Goal: Navigation & Orientation: Find specific page/section

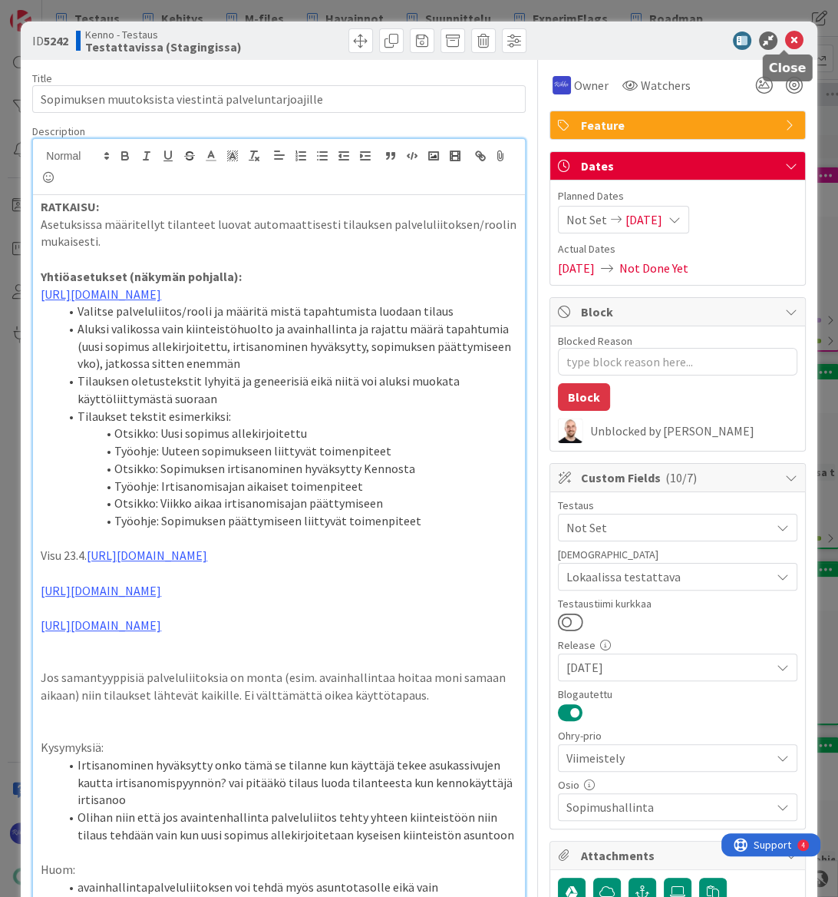
click at [785, 45] on icon at bounding box center [794, 40] width 18 height 18
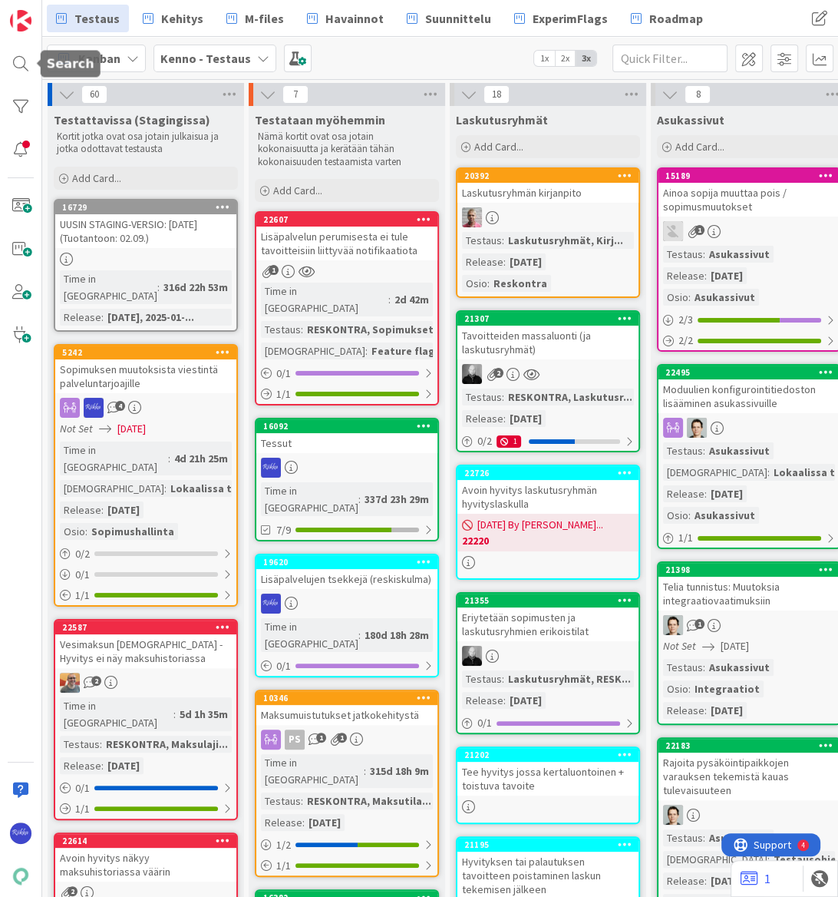
click at [23, 63] on div at bounding box center [20, 63] width 31 height 31
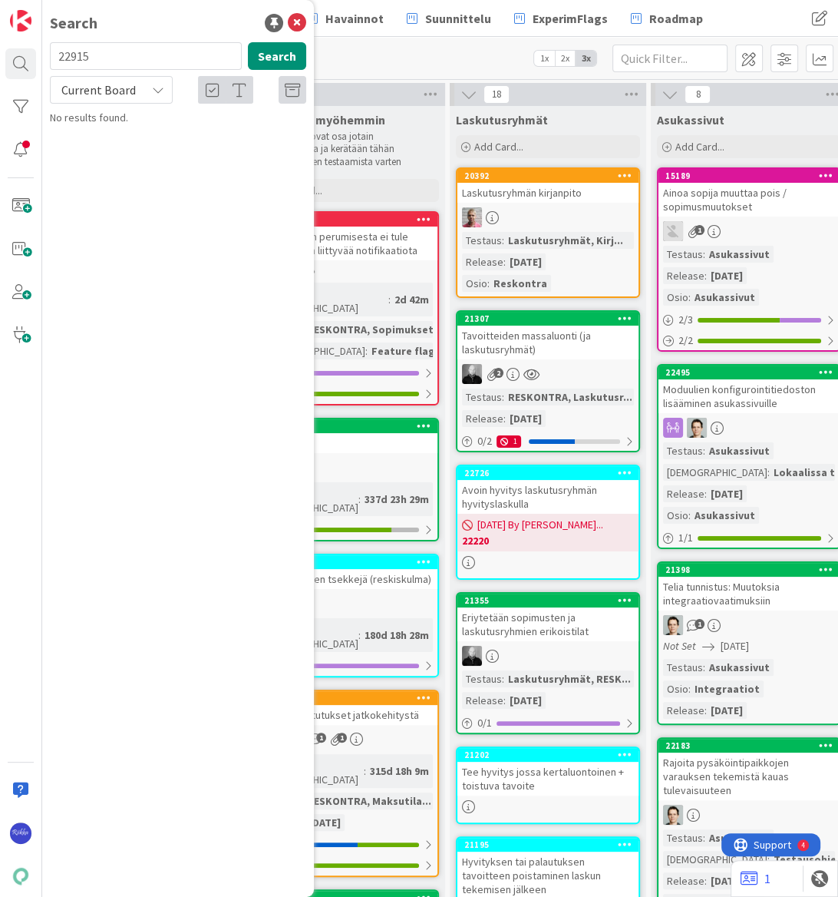
type input "22915"
click at [160, 88] on icon at bounding box center [158, 90] width 12 height 12
click at [143, 126] on span "Current Board" at bounding box center [138, 125] width 160 height 23
click at [143, 97] on div "Current Board" at bounding box center [111, 90] width 123 height 28
click at [140, 154] on span "All Boards" at bounding box center [138, 153] width 160 height 23
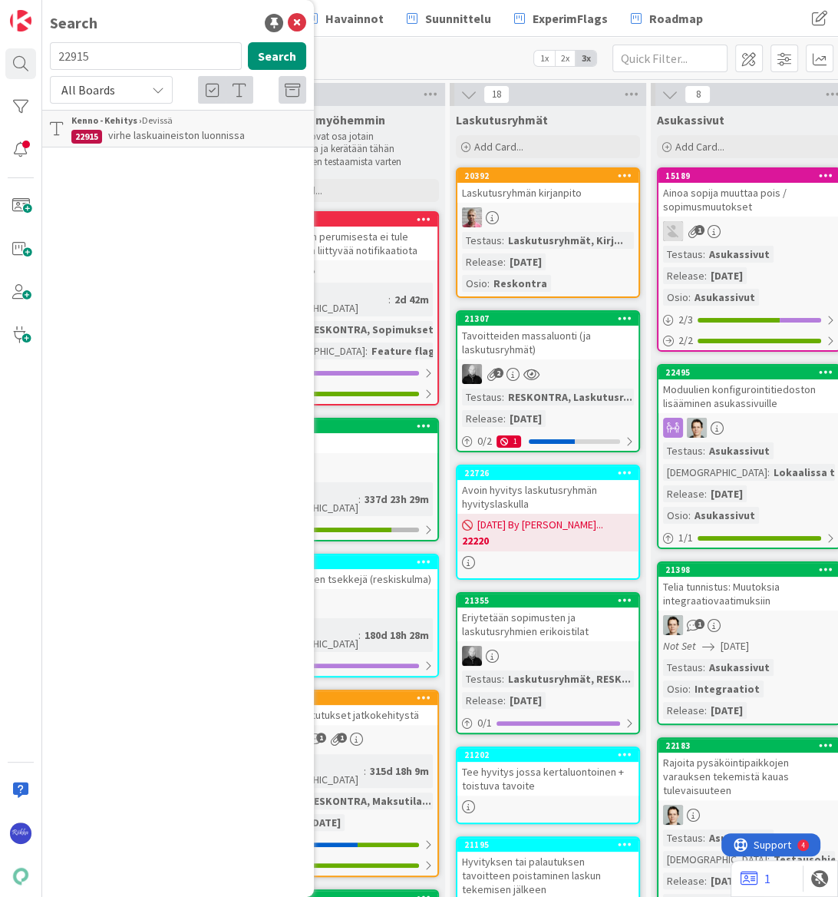
click at [154, 130] on span "virhe laskuaineiston luonnissa" at bounding box center [176, 135] width 137 height 14
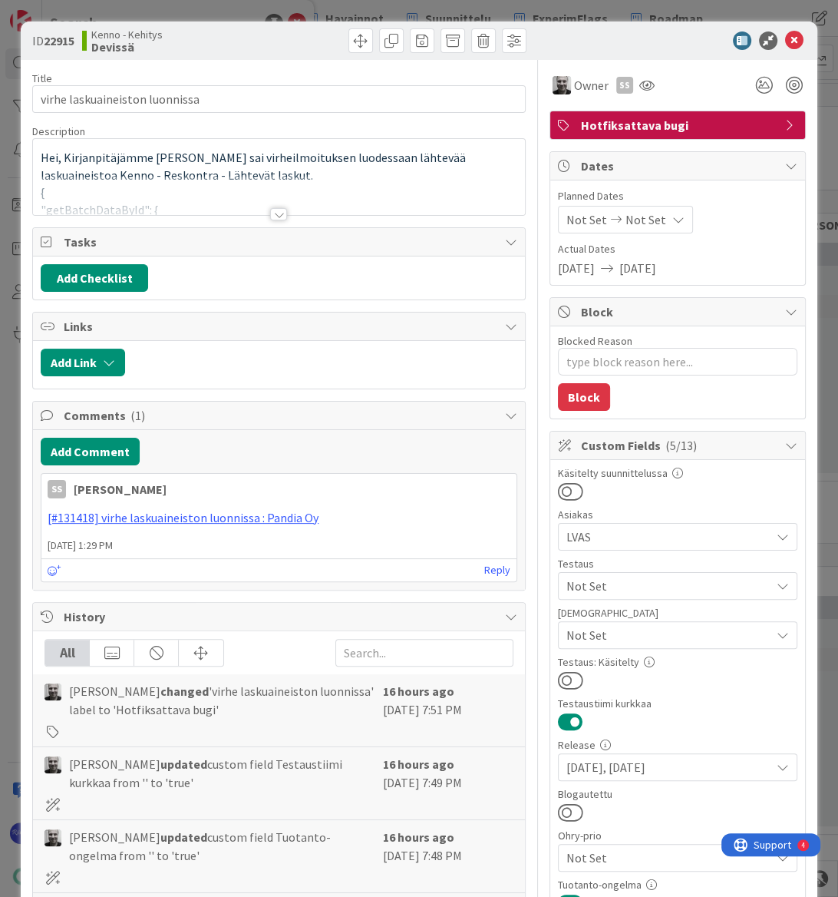
click at [272, 215] on div at bounding box center [278, 214] width 17 height 12
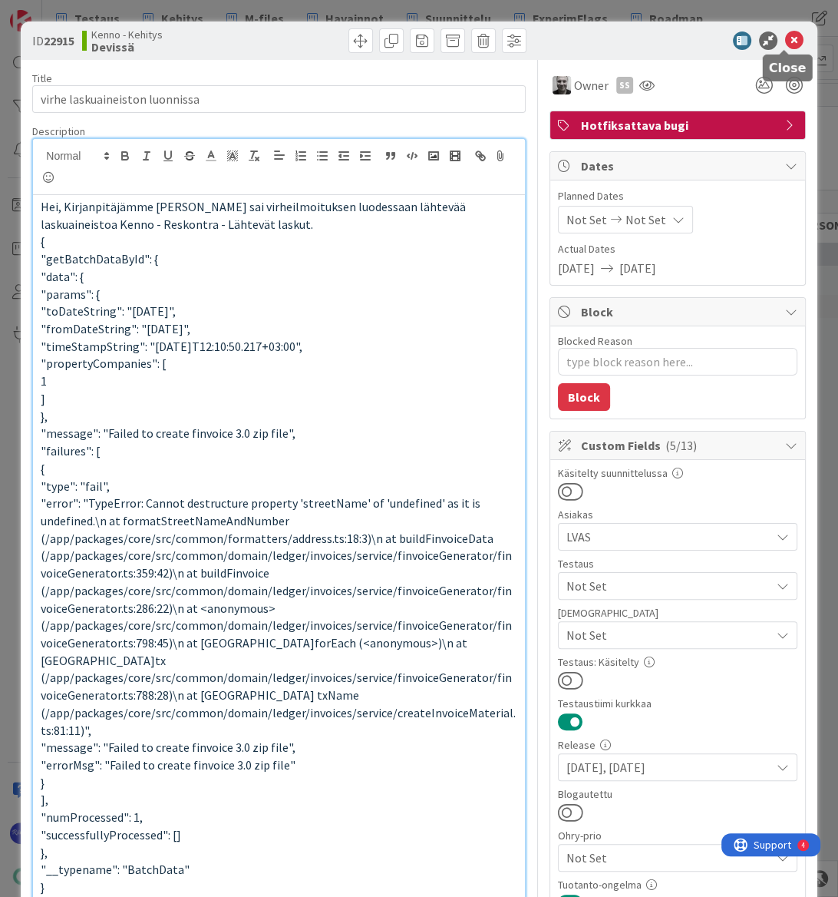
click at [785, 43] on icon at bounding box center [794, 40] width 18 height 18
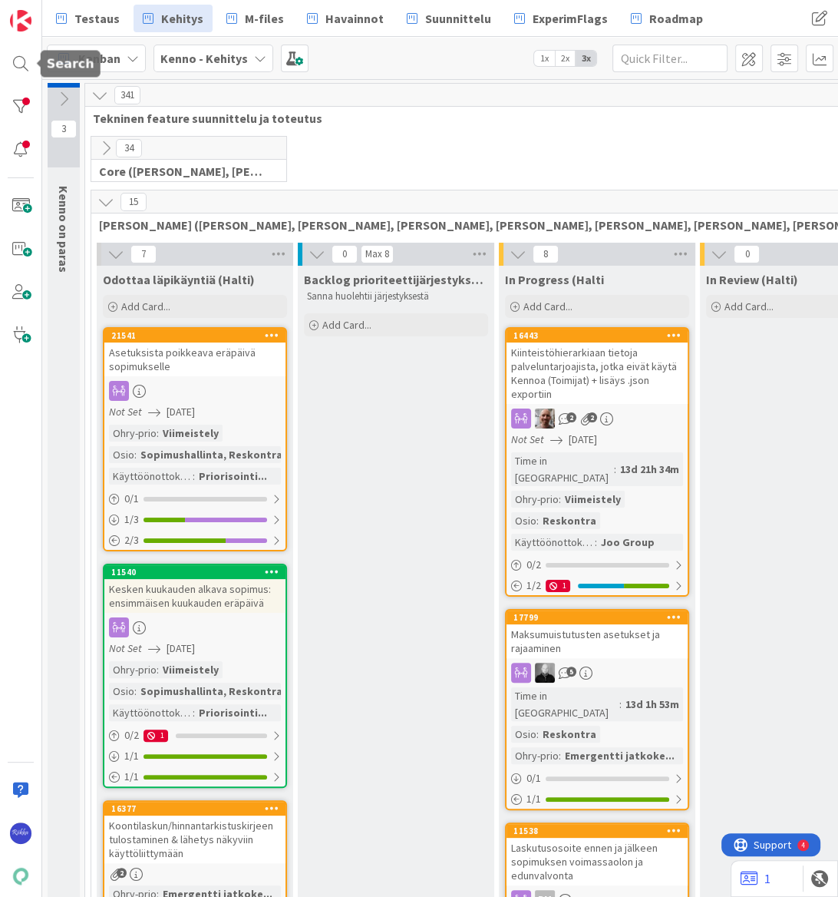
click at [12, 64] on div at bounding box center [20, 63] width 31 height 31
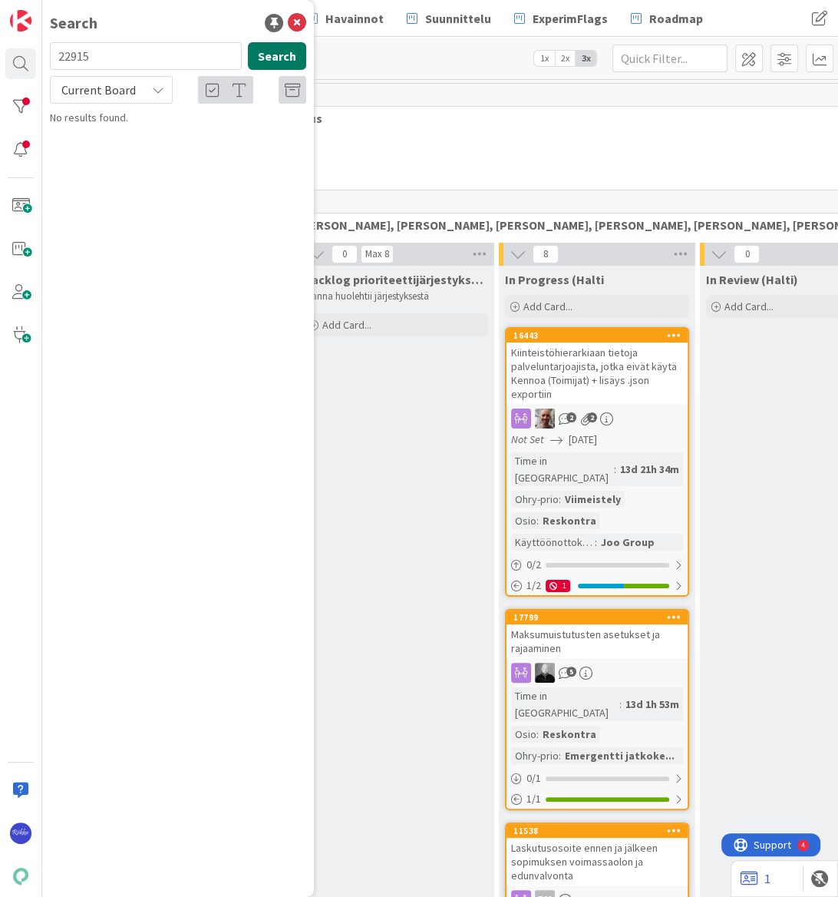
click at [281, 61] on button "Search" at bounding box center [277, 56] width 58 height 28
click at [176, 130] on span "virhe laskuaineiston luonnissa" at bounding box center [176, 135] width 137 height 14
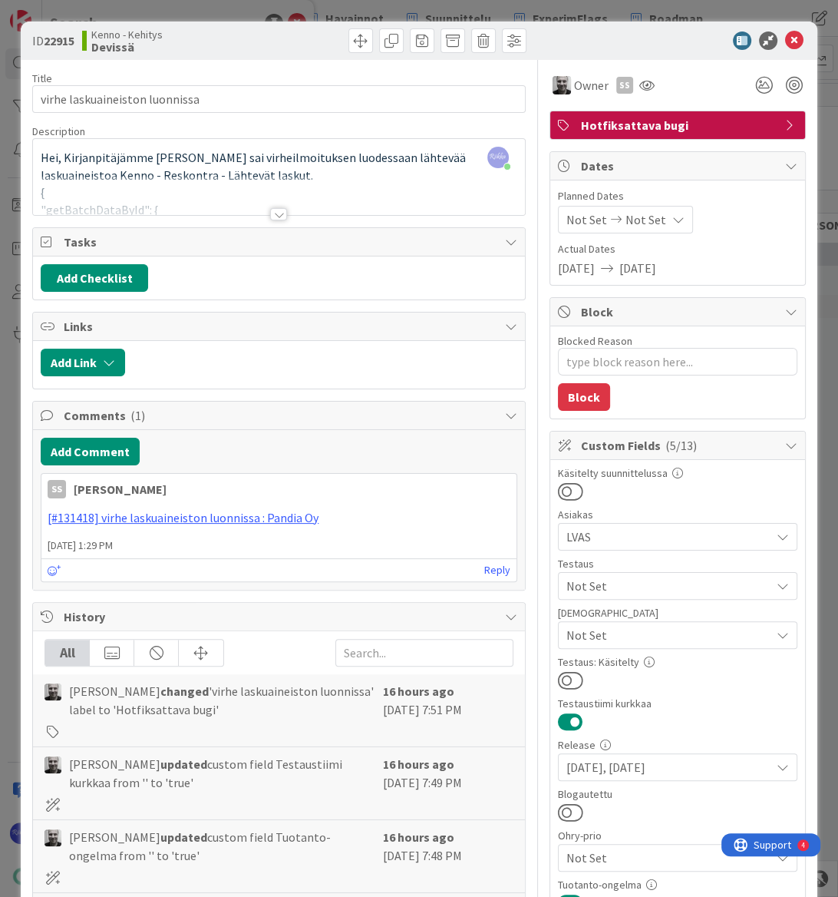
click at [276, 217] on div at bounding box center [278, 214] width 17 height 12
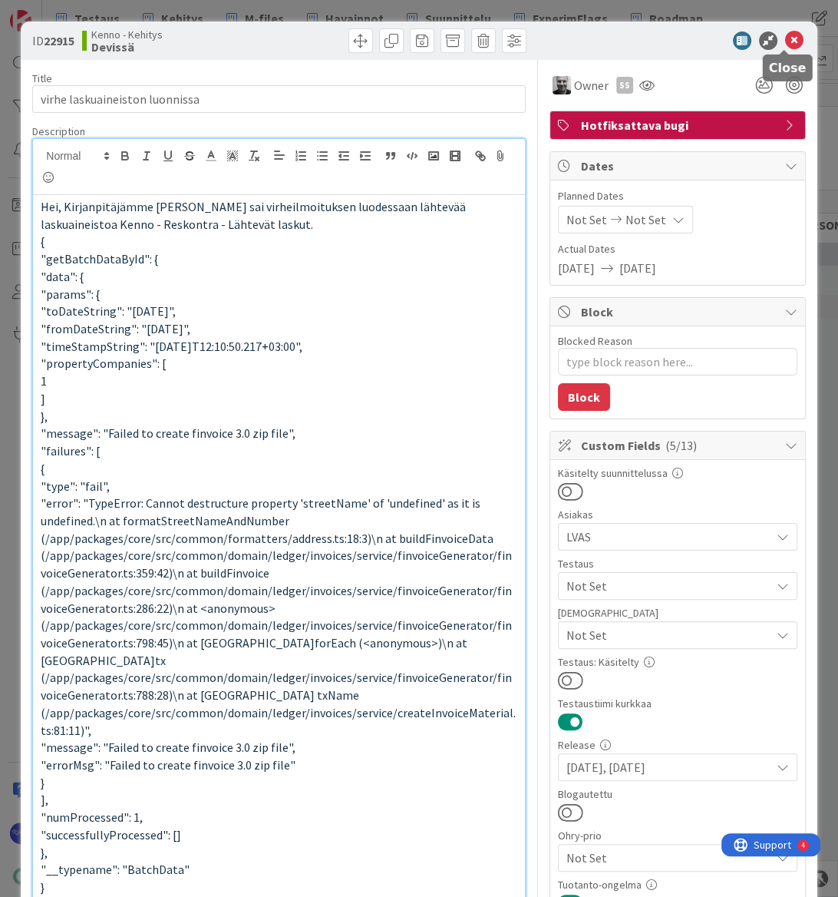
click at [787, 40] on icon at bounding box center [794, 40] width 18 height 18
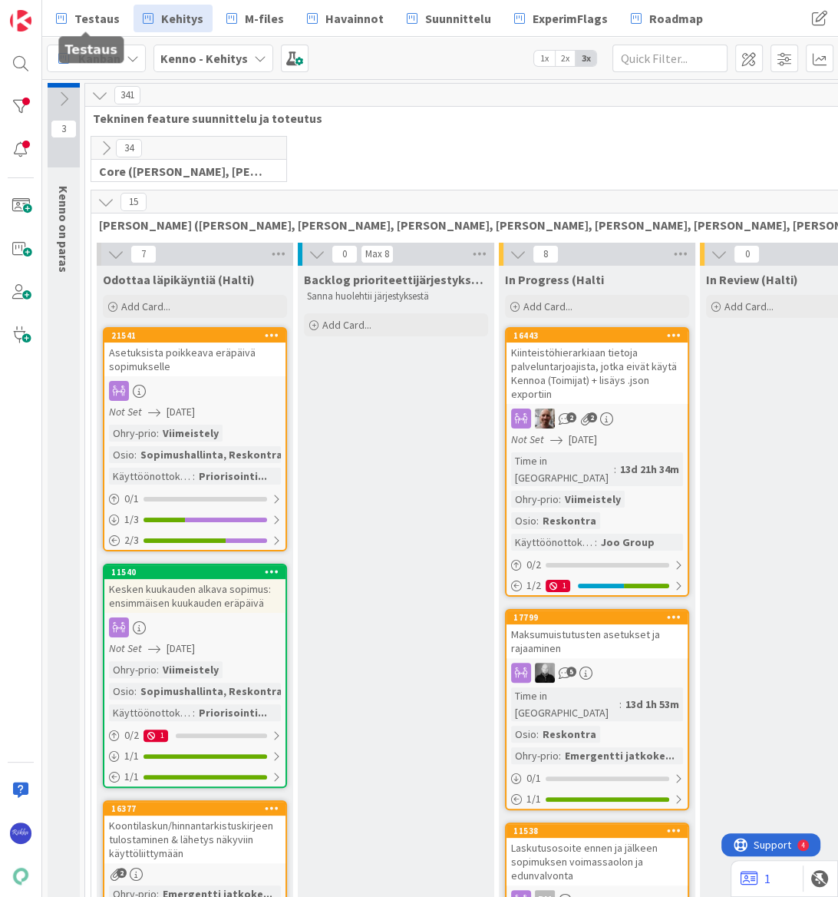
click at [85, 11] on span "Testaus" at bounding box center [96, 18] width 45 height 18
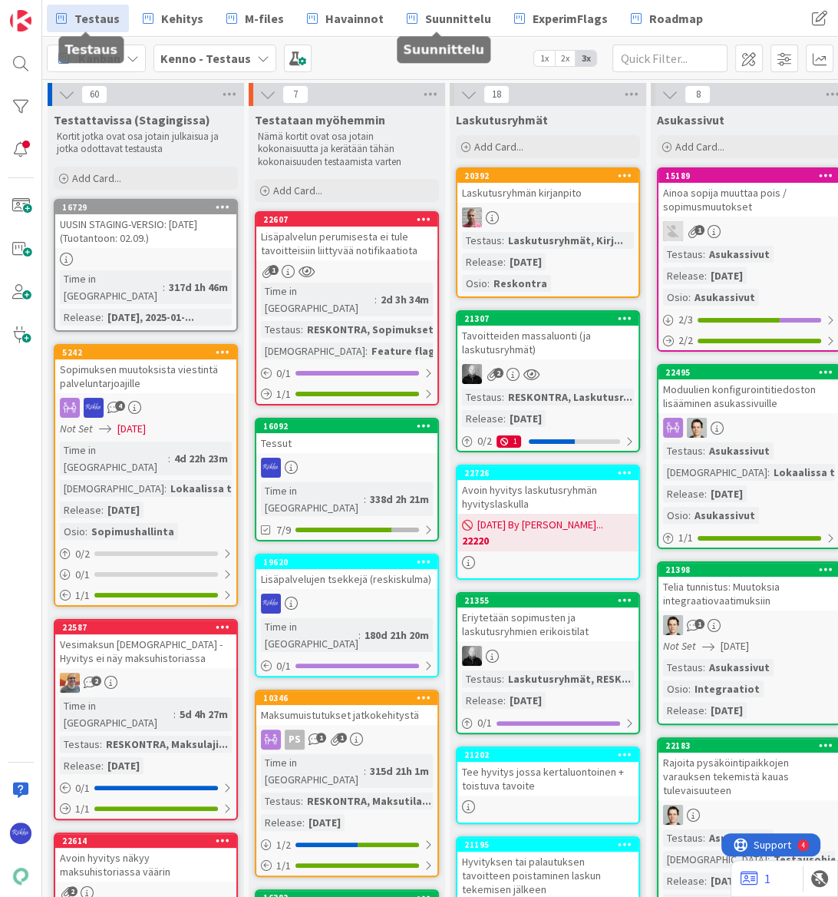
click at [434, 12] on span "Suunnittelu" at bounding box center [458, 18] width 66 height 18
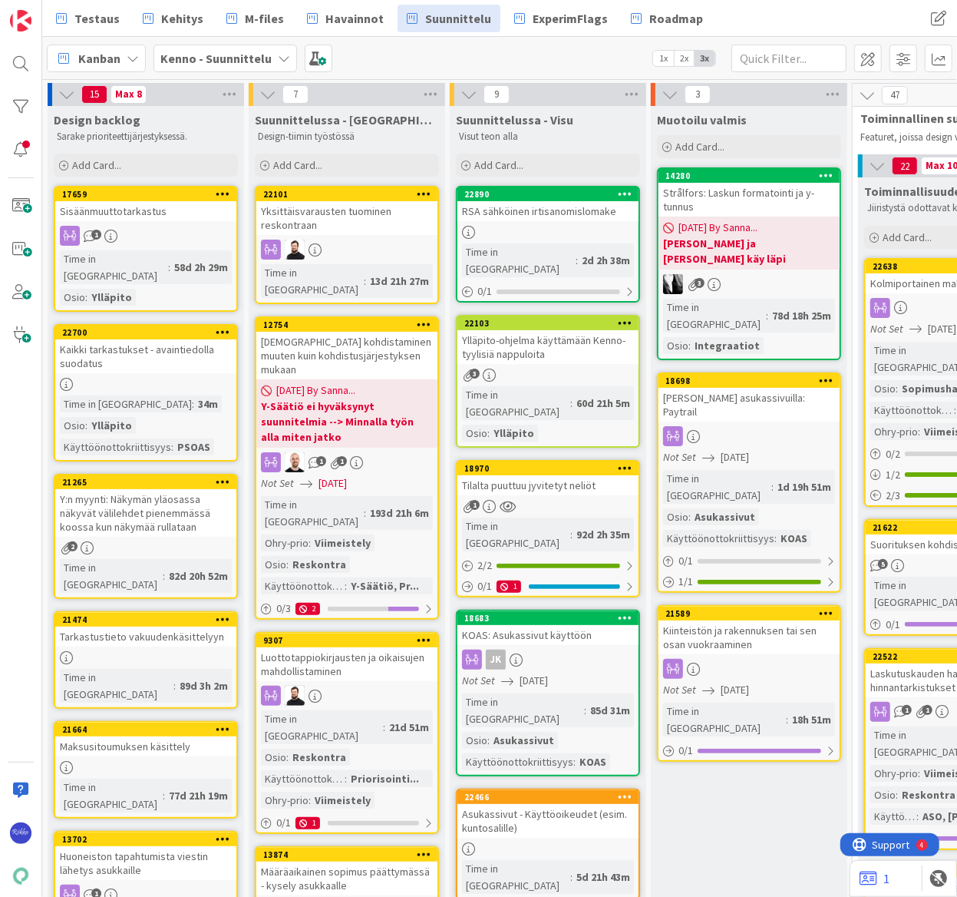
click at [780, 193] on div "Strålfors: Laskun formatointi ja y-tunnus" at bounding box center [749, 200] width 181 height 34
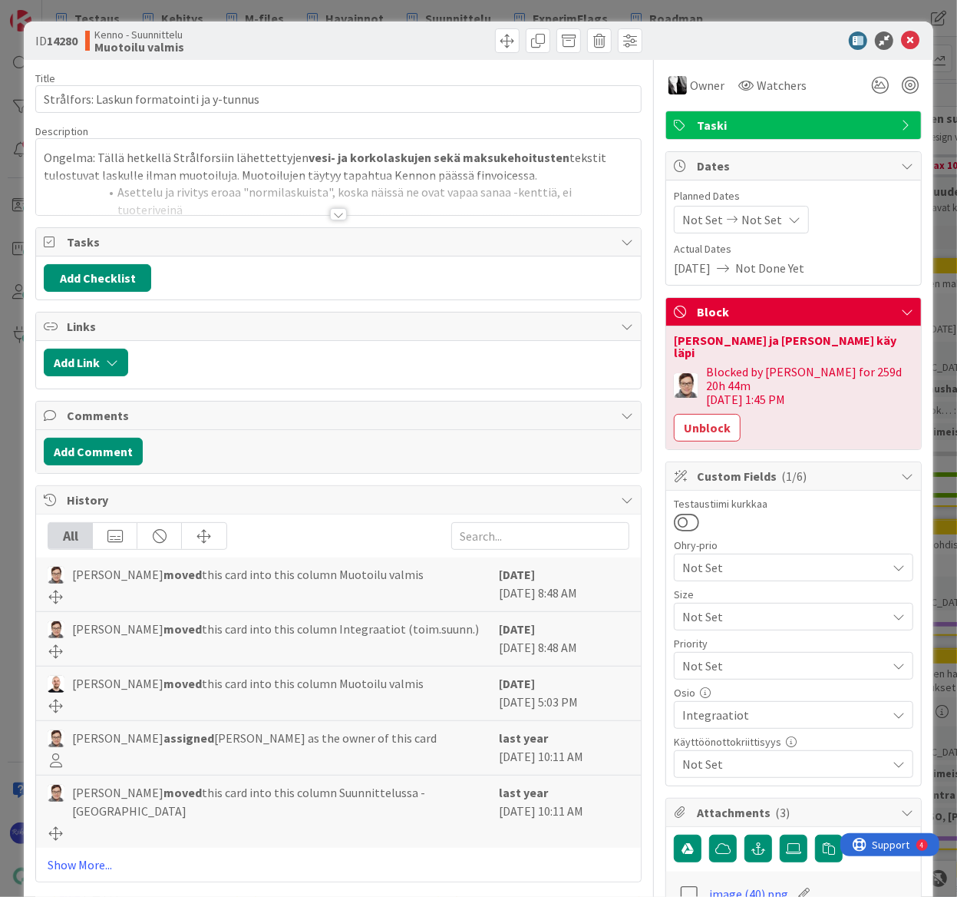
click at [330, 216] on div at bounding box center [338, 214] width 17 height 12
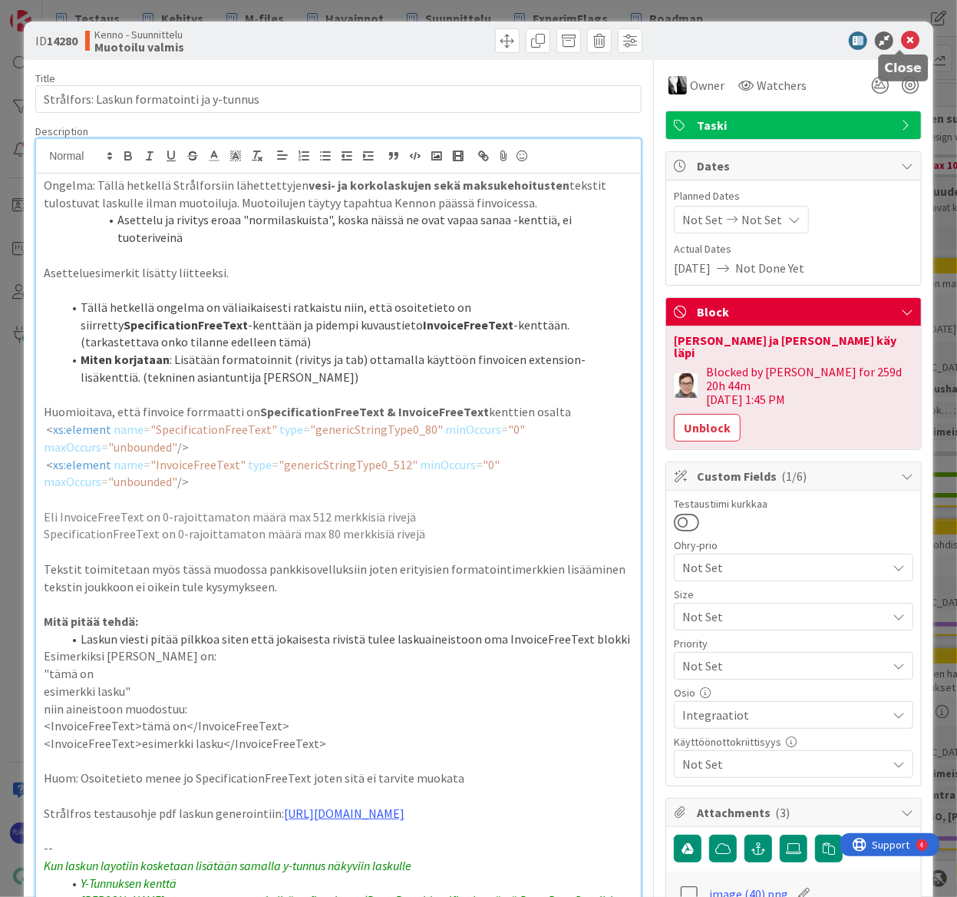
click at [837, 35] on icon at bounding box center [910, 40] width 18 height 18
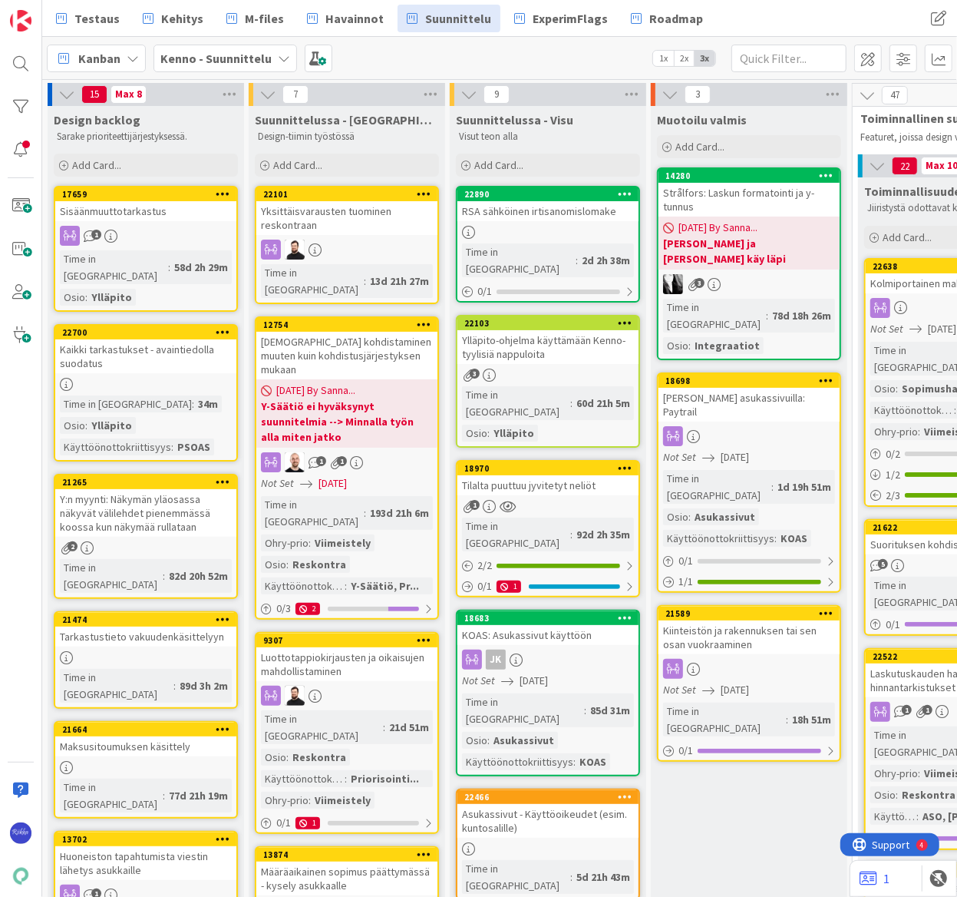
click at [161, 230] on div "1" at bounding box center [145, 236] width 181 height 20
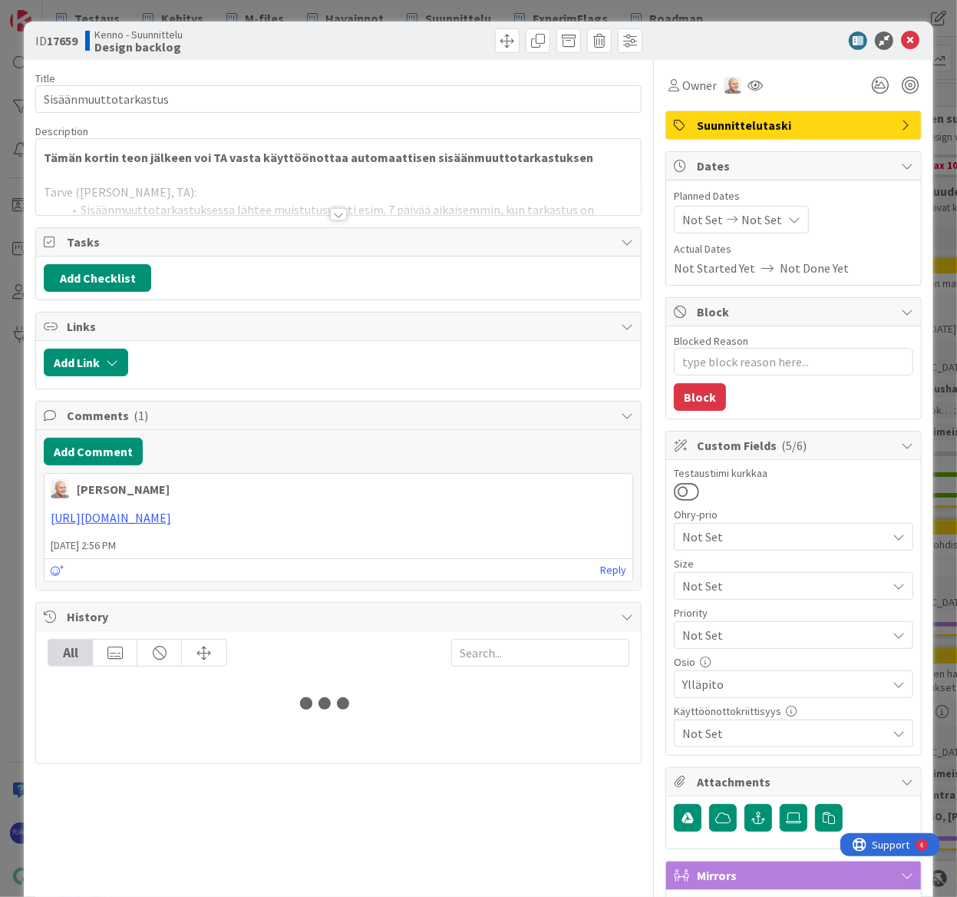
type textarea "x"
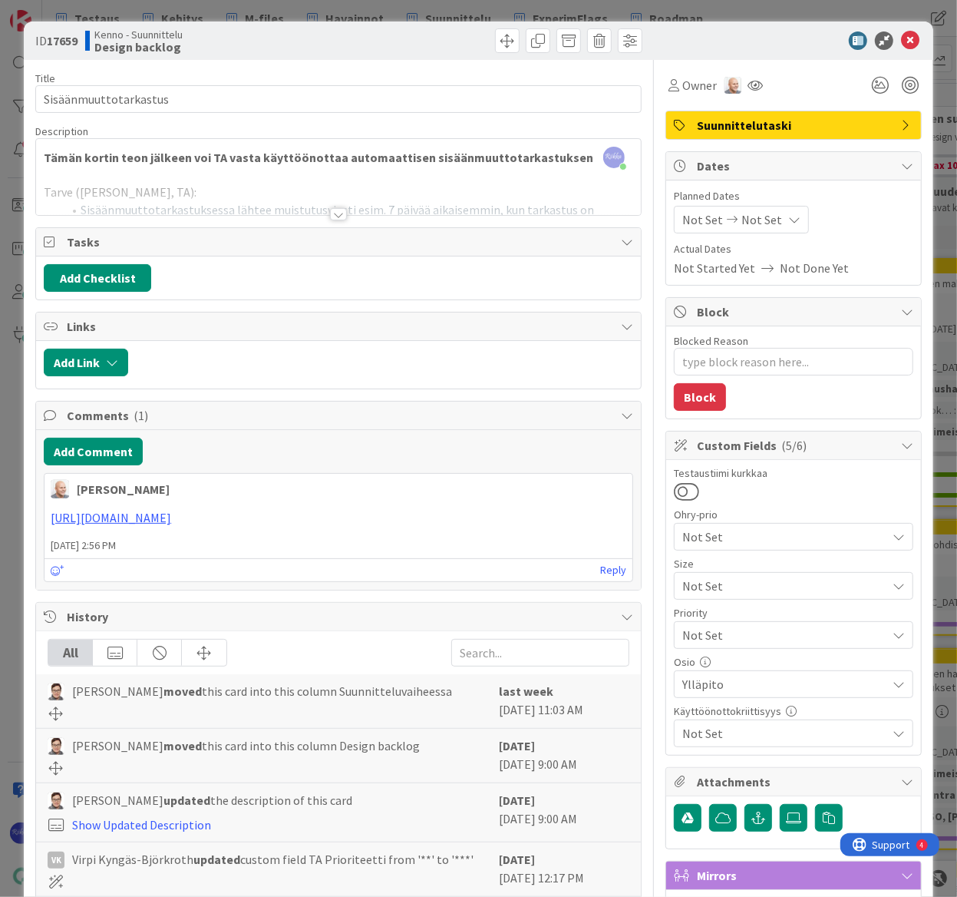
click at [332, 218] on div at bounding box center [338, 214] width 17 height 12
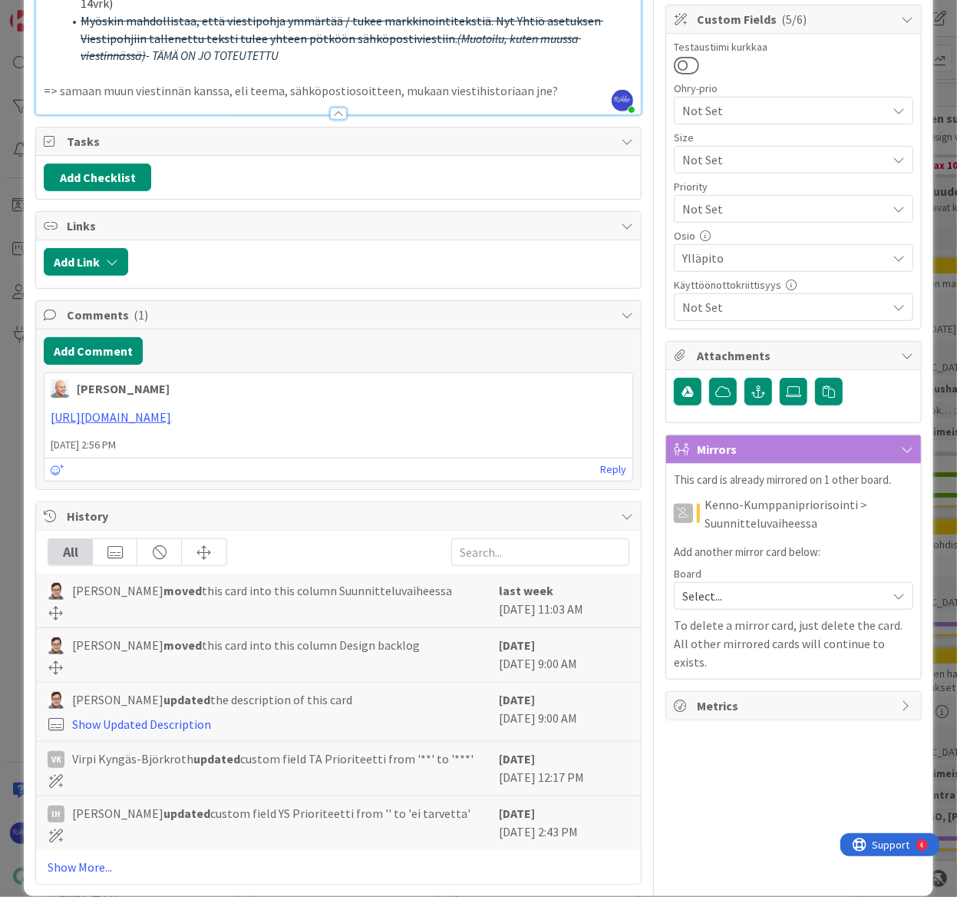
scroll to position [8, 0]
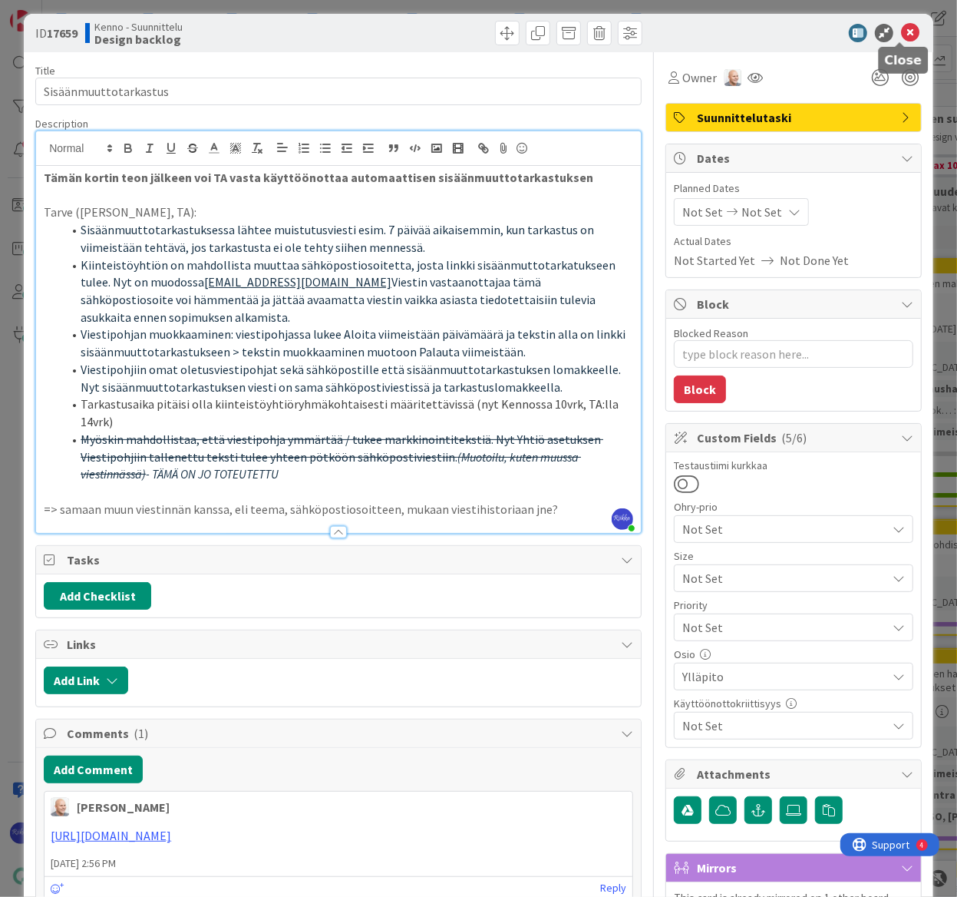
click at [837, 28] on icon at bounding box center [910, 33] width 18 height 18
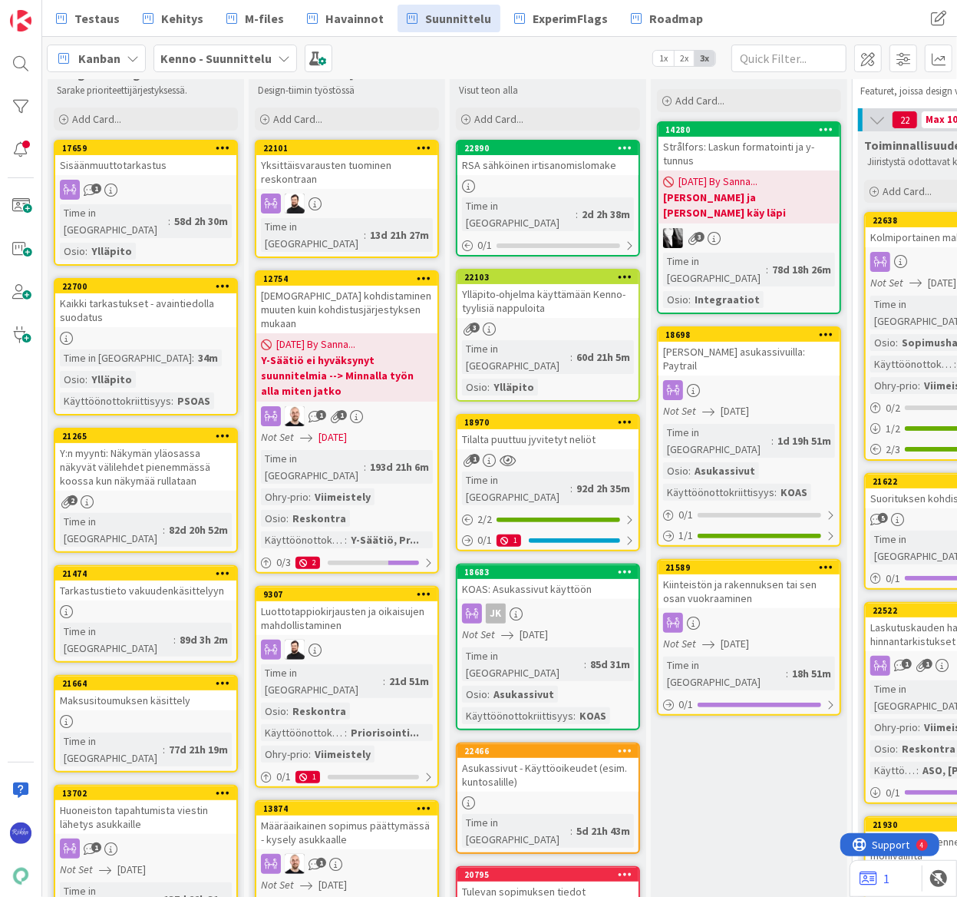
scroll to position [69, 0]
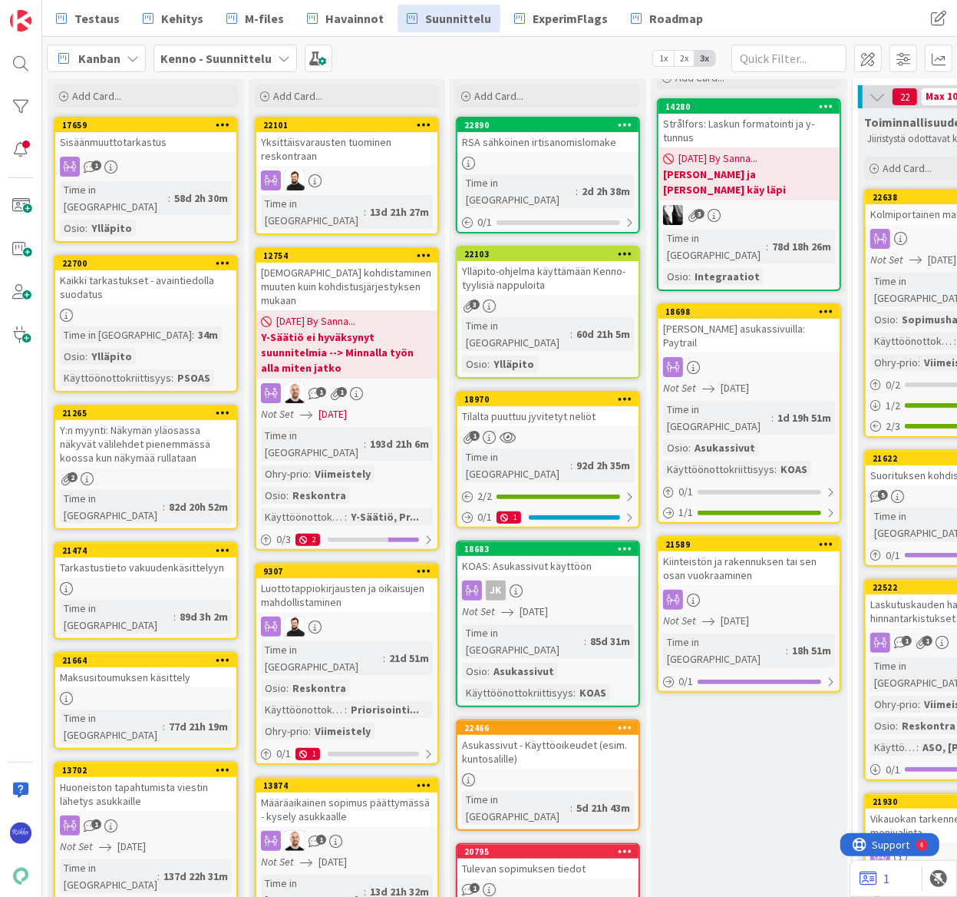
click at [368, 329] on b "Y-Säätiö ei hyväksynyt suunnitelmia --> Minnalla työn alla miten jatko" at bounding box center [347, 352] width 172 height 46
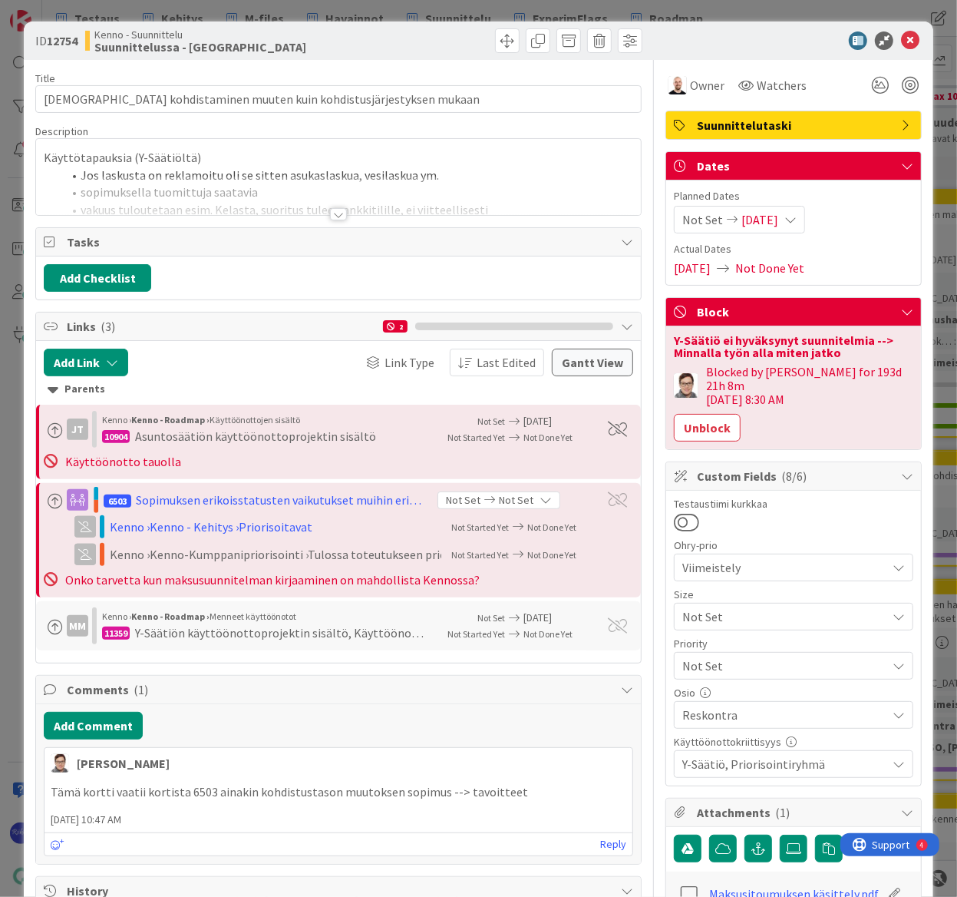
click at [335, 216] on div at bounding box center [338, 214] width 17 height 12
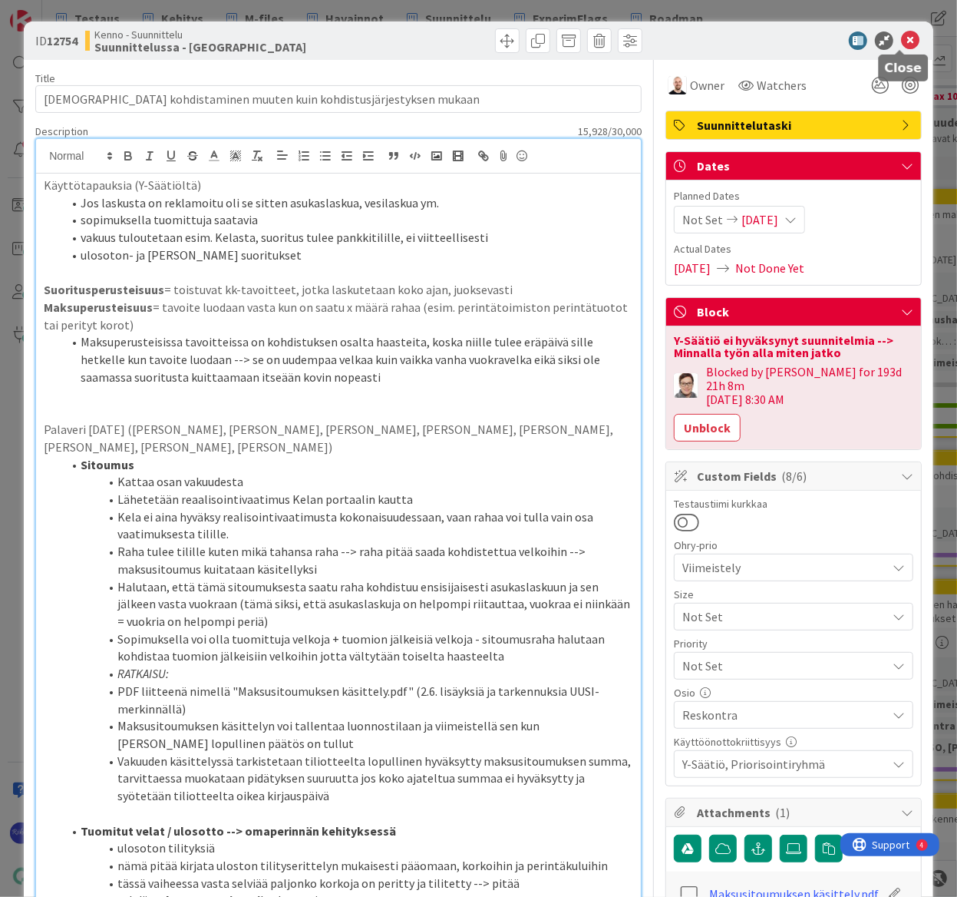
click at [837, 42] on icon at bounding box center [910, 40] width 18 height 18
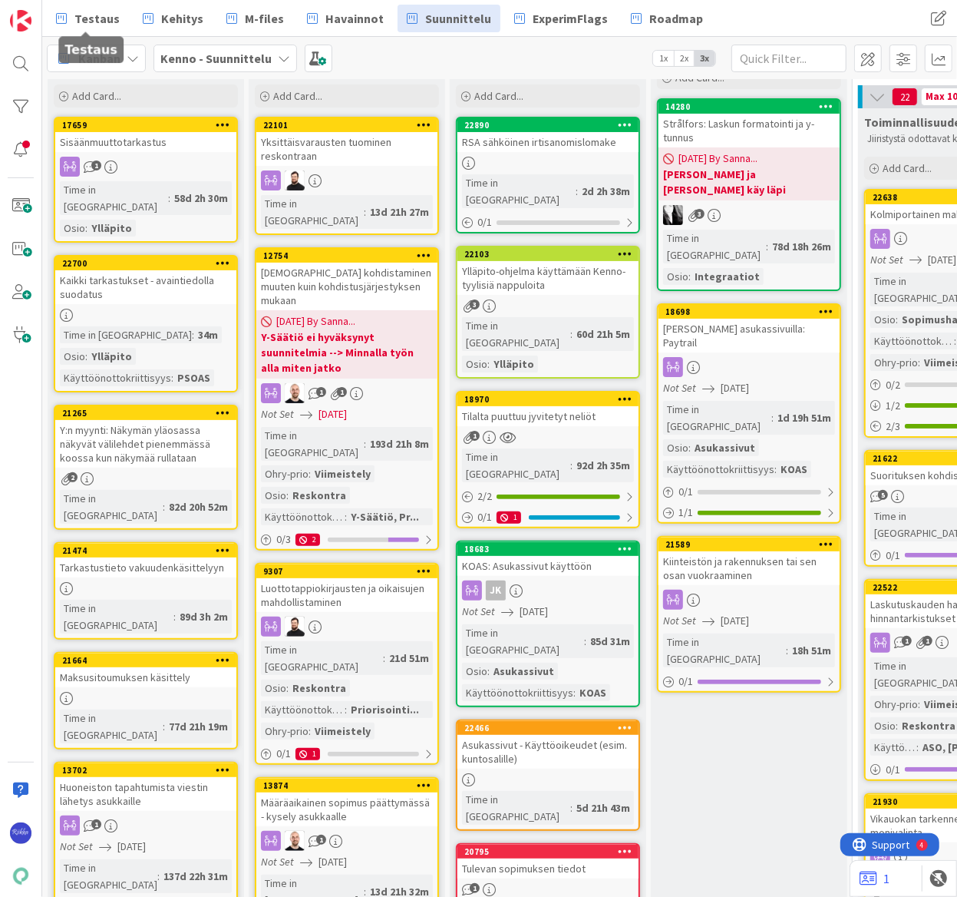
click at [96, 18] on span "Testaus" at bounding box center [96, 18] width 45 height 18
